Goal: Transaction & Acquisition: Purchase product/service

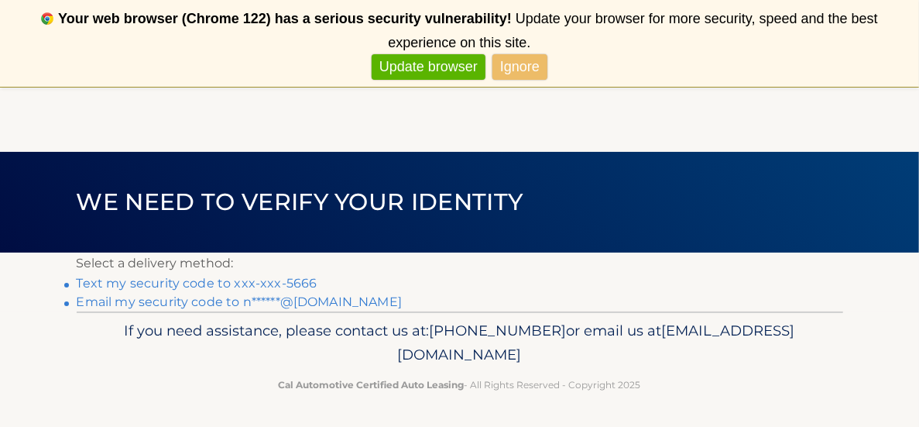
click at [298, 280] on link "Text my security code to xxx-xxx-5666" at bounding box center [197, 283] width 241 height 15
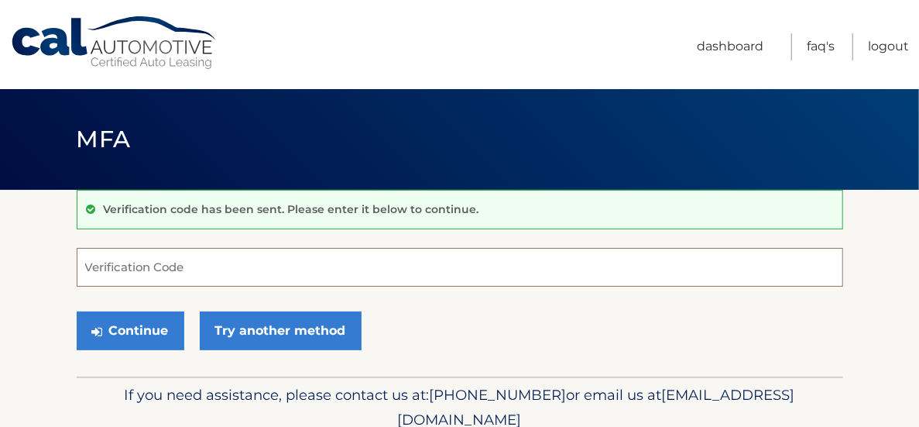
click at [212, 256] on input "Verification Code" at bounding box center [460, 267] width 767 height 39
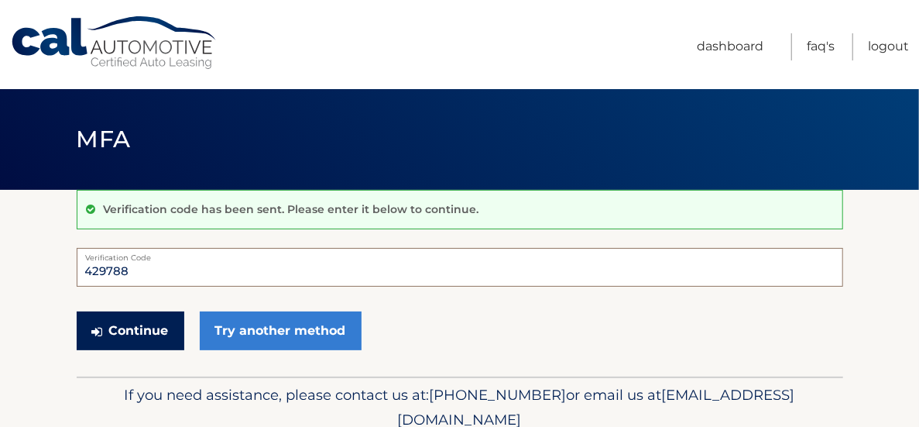
type input "429788"
click at [172, 321] on button "Continue" at bounding box center [131, 330] width 108 height 39
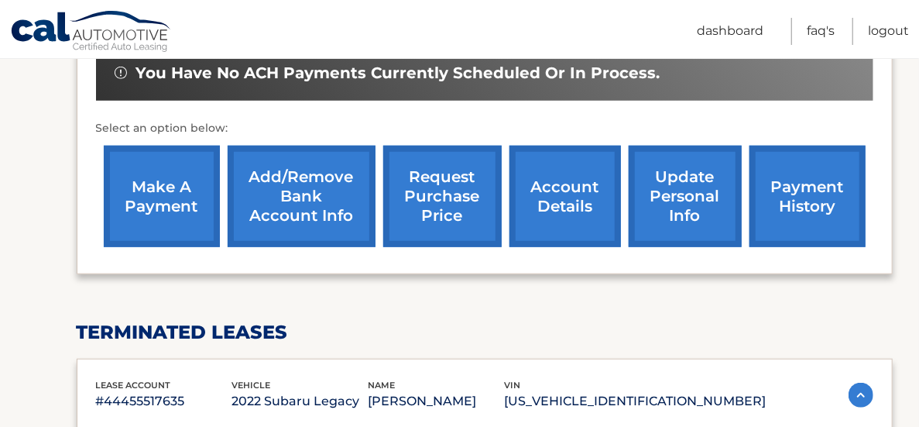
scroll to position [526, 0]
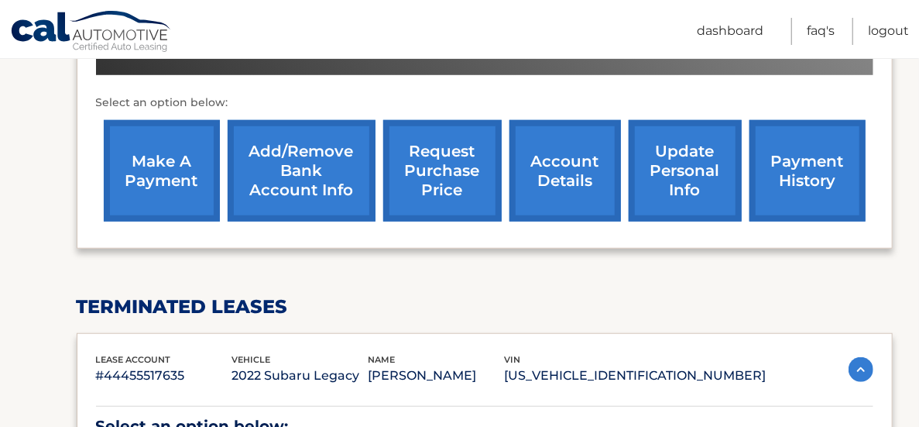
click at [157, 159] on link "make a payment" at bounding box center [162, 170] width 116 height 101
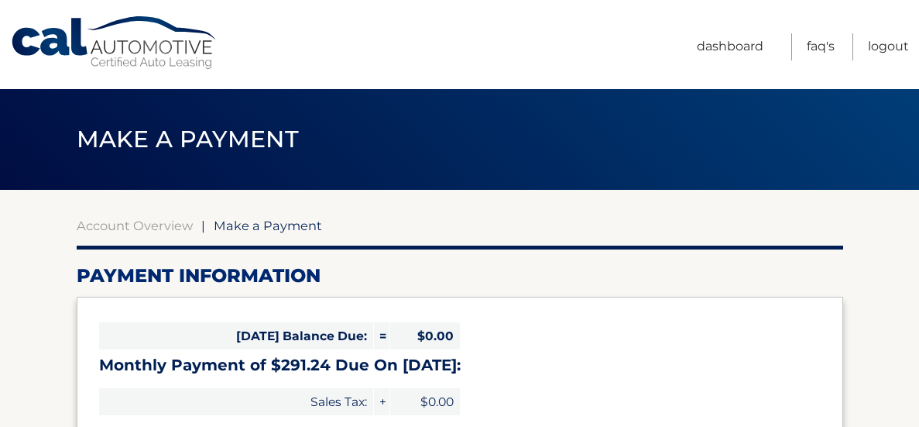
select select "MzFmYTQ5YzAtOTcxYS00YThjLTlkNzgtNzFlN2FjM2VmMmU3"
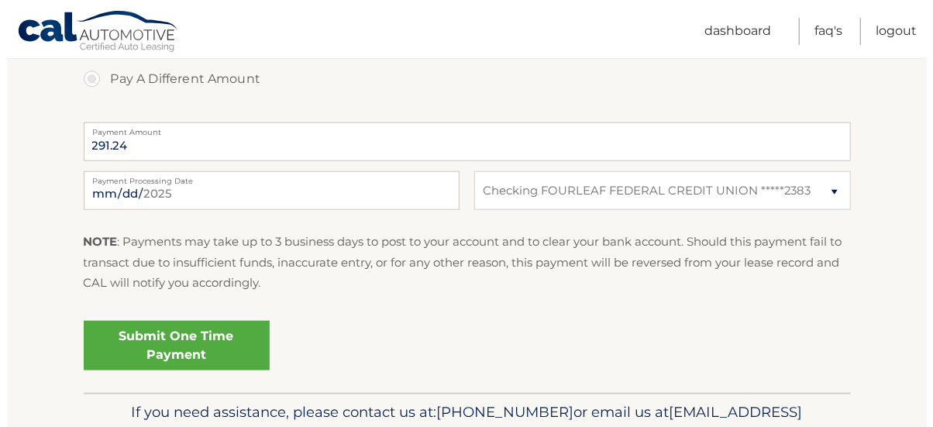
scroll to position [605, 0]
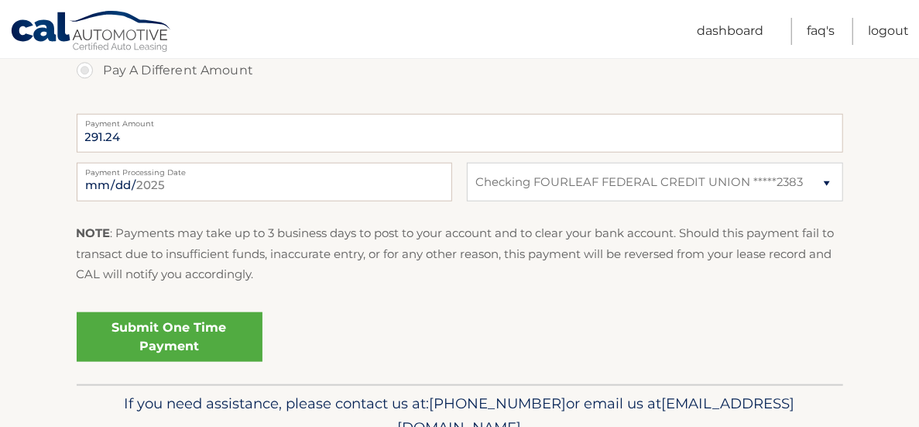
click at [206, 331] on link "Submit One Time Payment" at bounding box center [170, 337] width 186 height 50
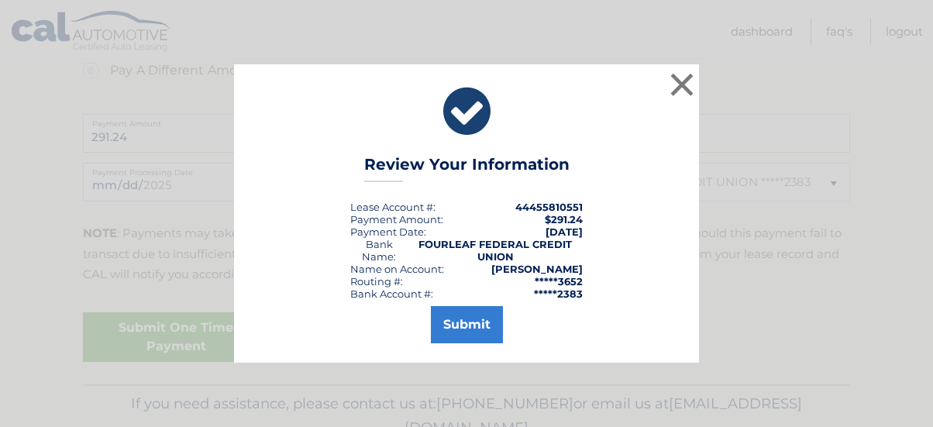
scroll to position [604, 0]
click at [476, 331] on button "Submit" at bounding box center [467, 324] width 72 height 37
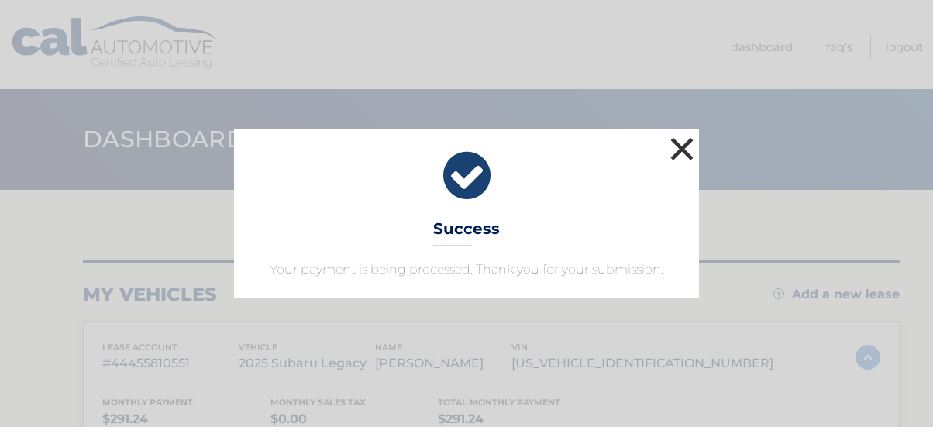
click at [683, 147] on button "×" at bounding box center [681, 148] width 31 height 31
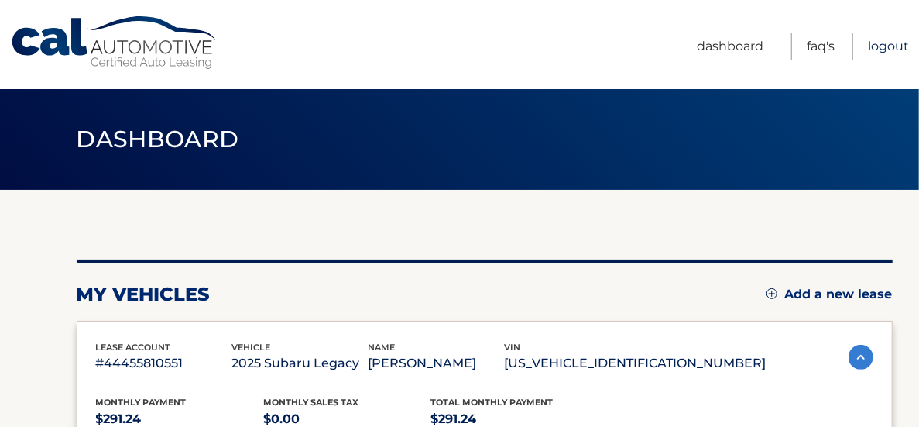
click at [895, 45] on link "Logout" at bounding box center [888, 46] width 41 height 27
